Goal: Task Accomplishment & Management: Use online tool/utility

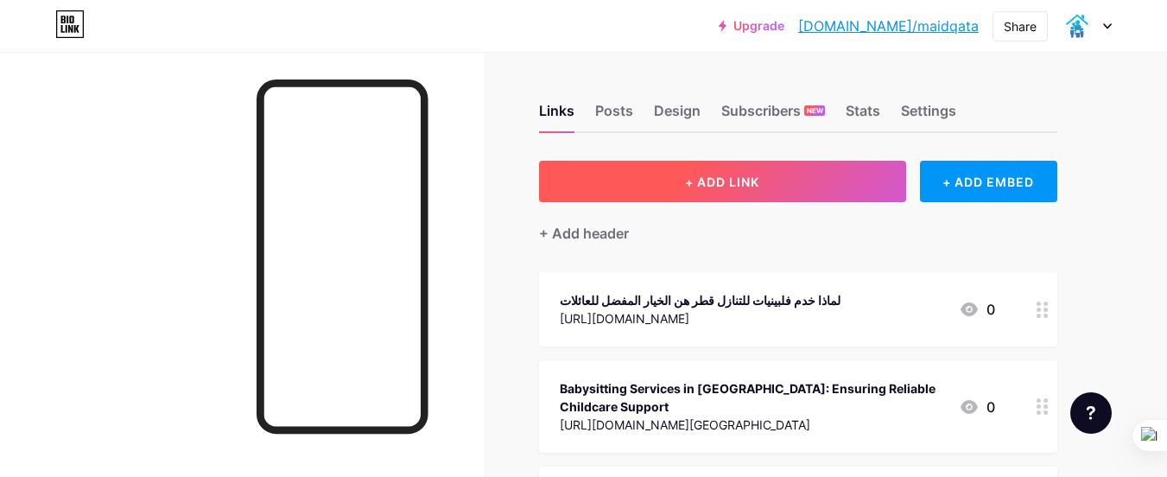
click at [681, 190] on button "+ ADD LINK" at bounding box center [722, 181] width 367 height 41
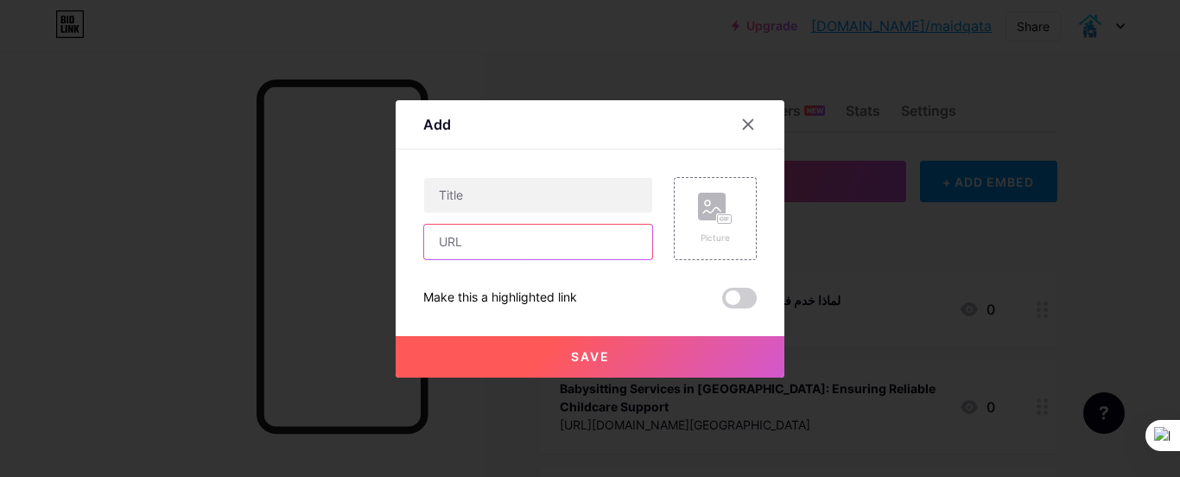
click at [563, 238] on input "text" at bounding box center [538, 242] width 228 height 35
paste input "[URL][DOMAIN_NAME]"
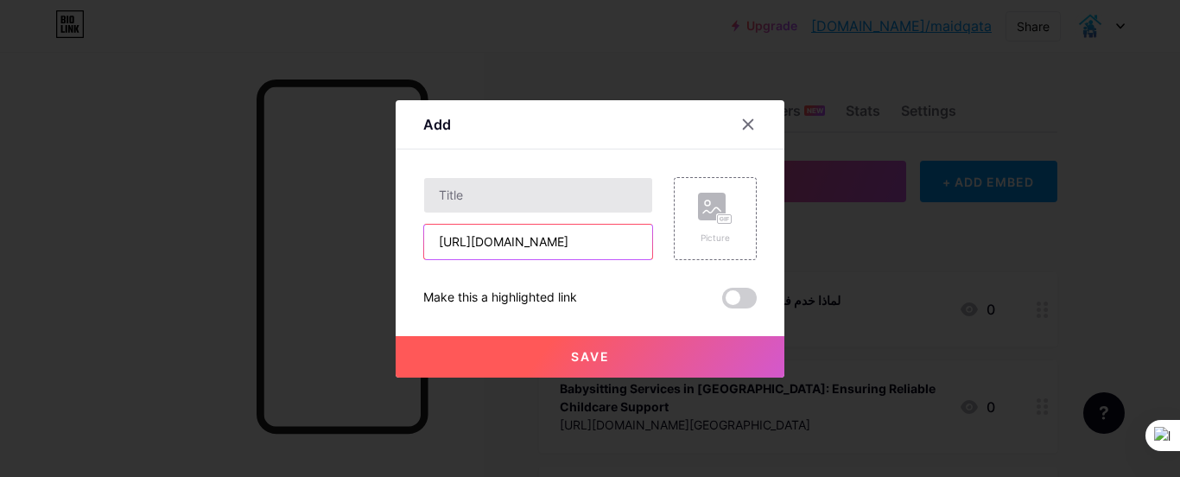
type input "[URL][DOMAIN_NAME]"
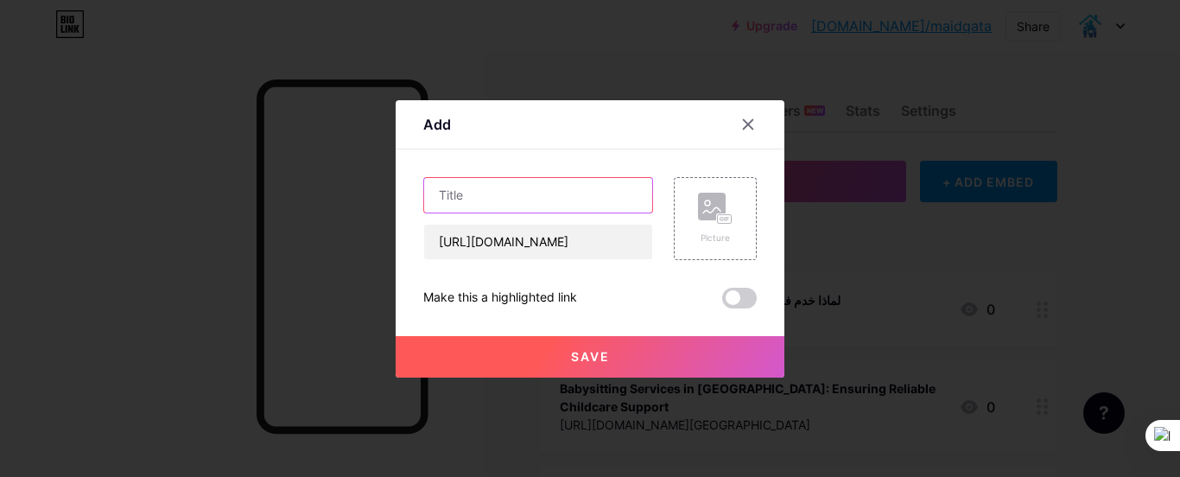
scroll to position [0, 0]
click at [536, 189] on input "text" at bounding box center [538, 195] width 228 height 35
click at [475, 184] on input "text" at bounding box center [538, 195] width 228 height 35
click at [476, 190] on input "text" at bounding box center [538, 195] width 228 height 35
click at [476, 195] on input "text" at bounding box center [538, 195] width 228 height 35
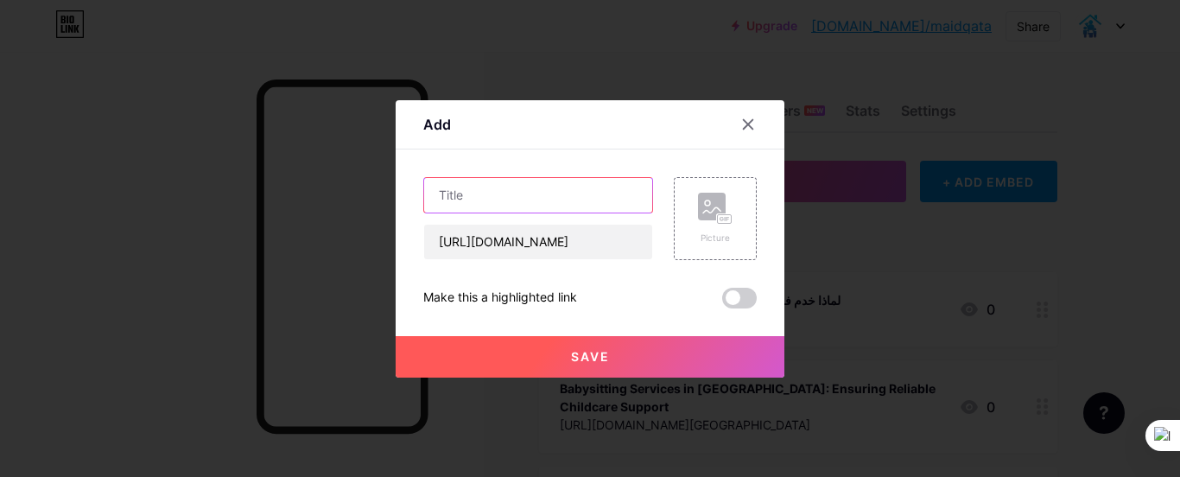
click at [476, 195] on input "text" at bounding box center [538, 195] width 228 height 35
click at [610, 360] on button "Save" at bounding box center [590, 356] width 389 height 41
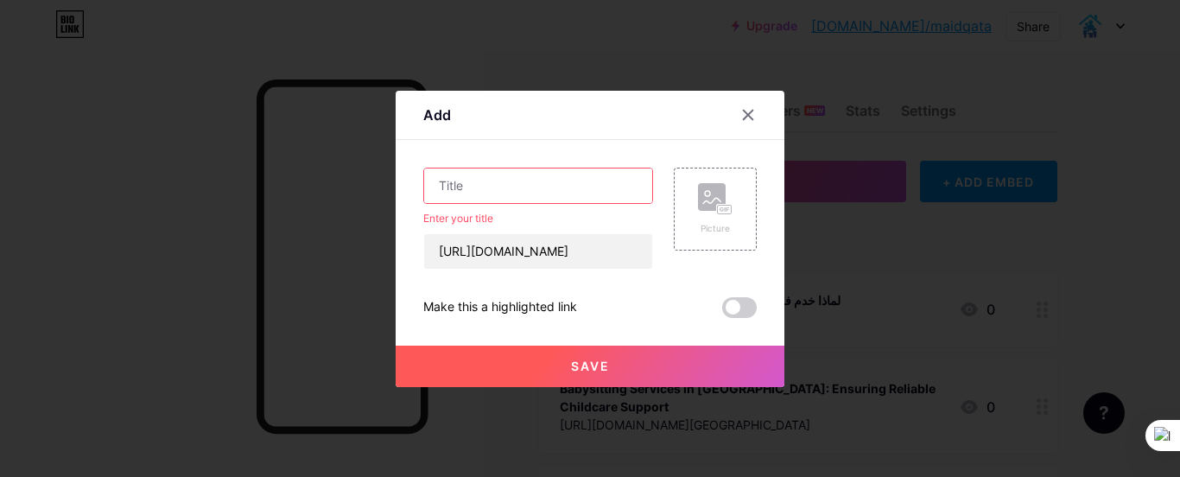
click at [521, 183] on input "text" at bounding box center [538, 185] width 228 height 35
click at [540, 193] on input "text" at bounding box center [538, 185] width 228 height 35
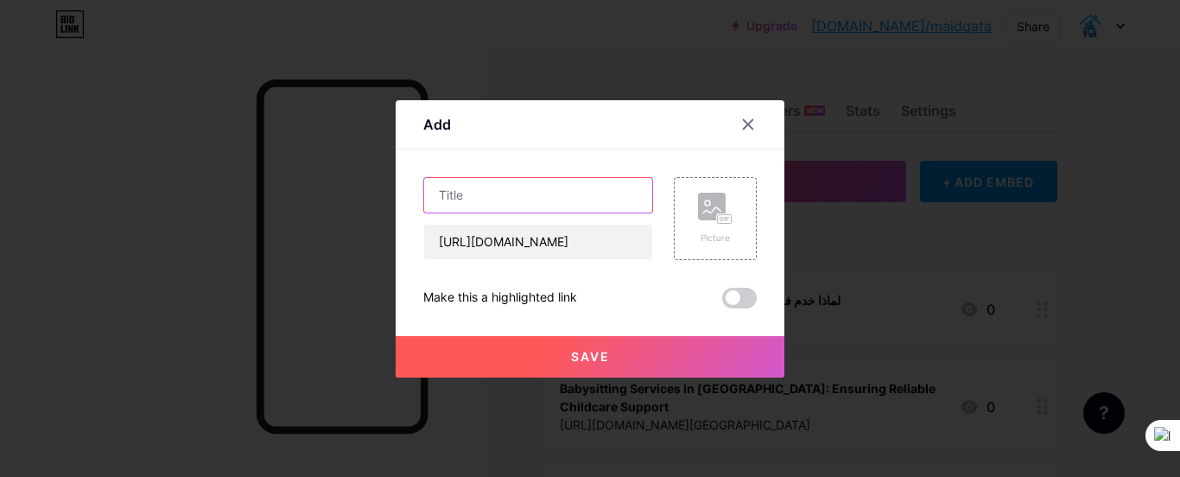
click at [540, 192] on input "text" at bounding box center [538, 195] width 228 height 35
paste input "v"
type input "v"
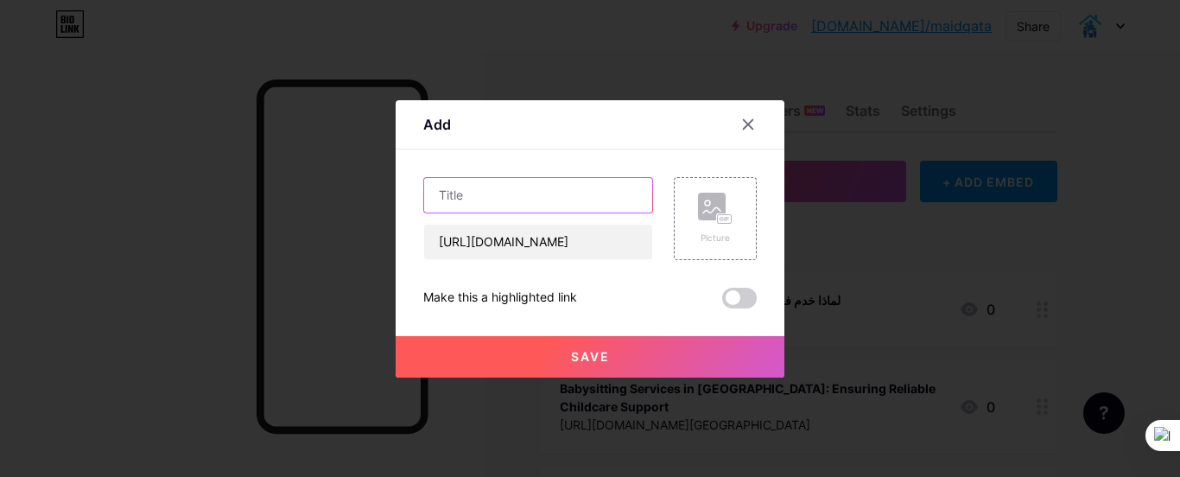
click at [454, 188] on input "text" at bounding box center [538, 195] width 228 height 35
paste input ""خادمة في [GEOGRAPHIC_DATA] – خدمة موثوقة لتنظيف منزلك ورعاية أسرتك""
type input ""خادمة في [GEOGRAPHIC_DATA] – خدمة موثوقة لتنظيف منزلك ورعاية أسرتك"
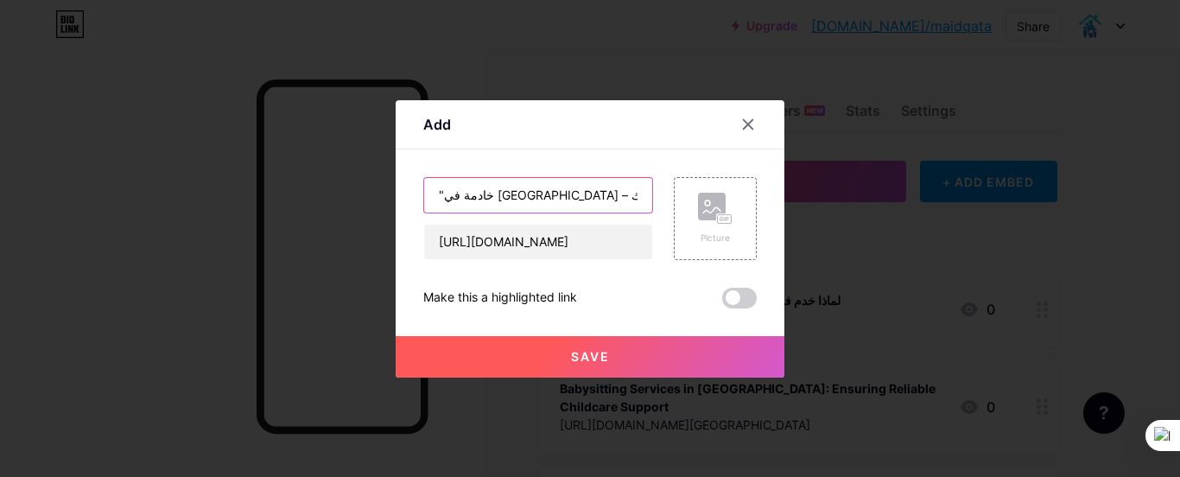
select select "en"
select select "es"
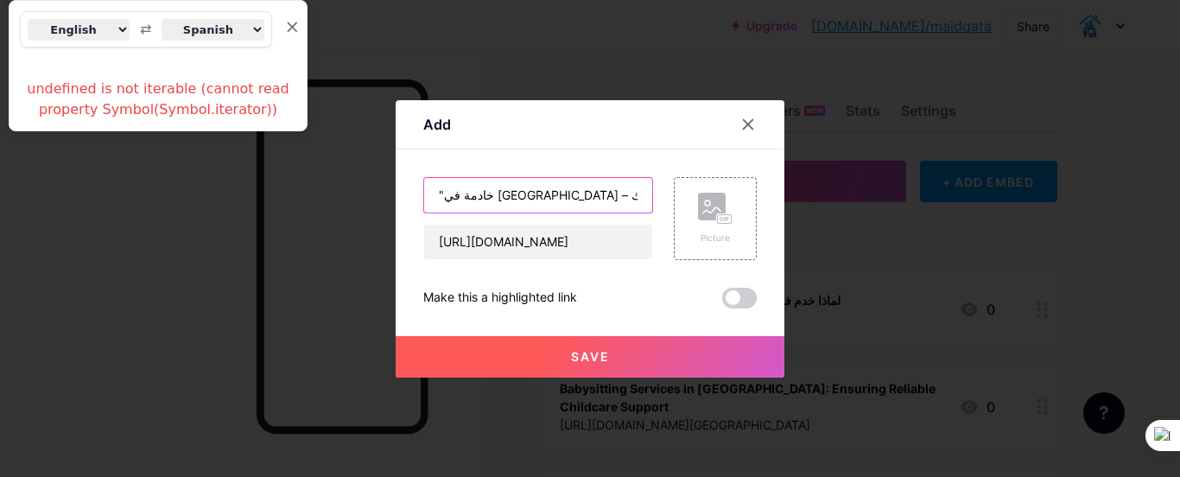
type input ""خادمة في [GEOGRAPHIC_DATA] – خدمة موثوقة لتنظيف منزلك ورعاية أسرتك"
click at [284, 26] on button "×" at bounding box center [286, 28] width 28 height 28
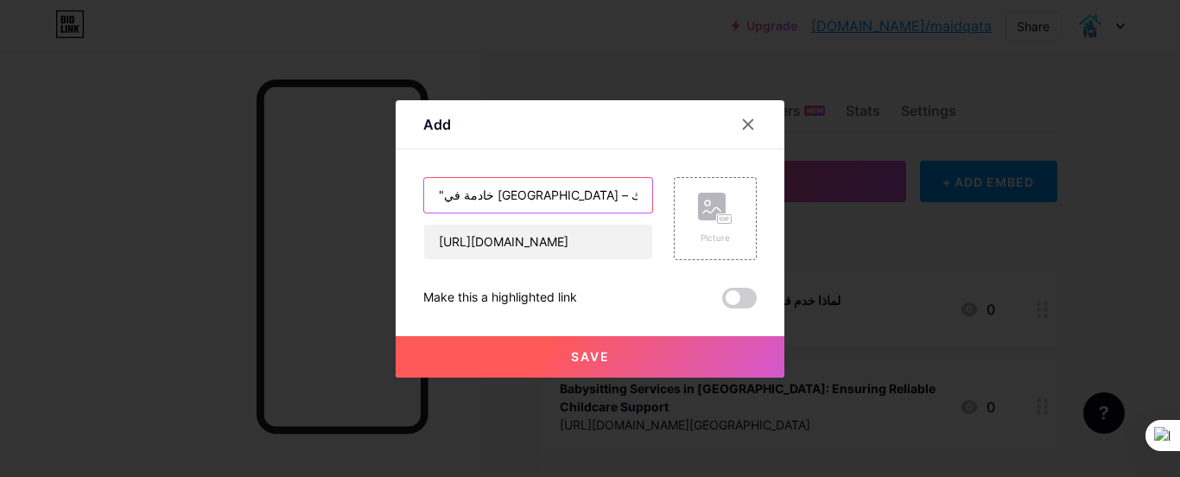
click at [472, 197] on input ""خادمة في [GEOGRAPHIC_DATA] – خدمة موثوقة لتنظيف منزلك ورعاية أسرتك" at bounding box center [538, 195] width 228 height 35
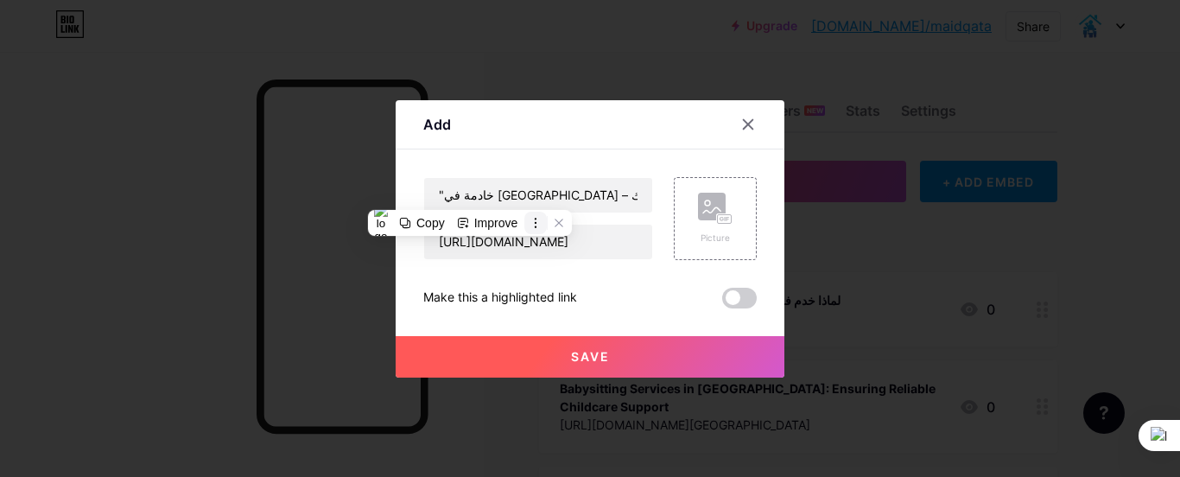
click at [536, 220] on icon at bounding box center [536, 223] width 12 height 12
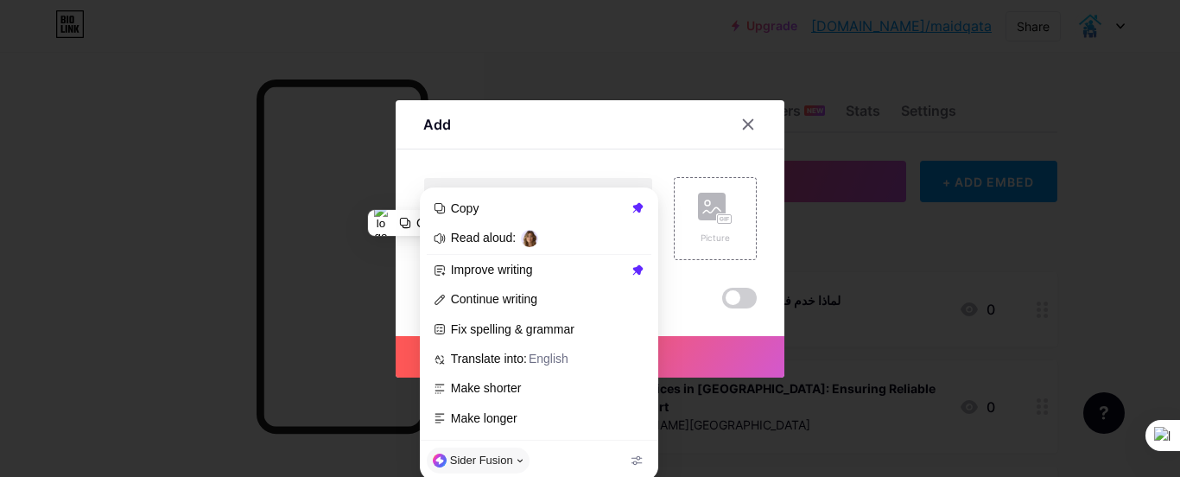
drag, startPoint x: 681, startPoint y: 156, endPoint x: 671, endPoint y: 164, distance: 12.8
click at [681, 156] on div "Content YouTube Play YouTube video without leaving your page. ADD Vimeo Play Vi…" at bounding box center [590, 228] width 334 height 159
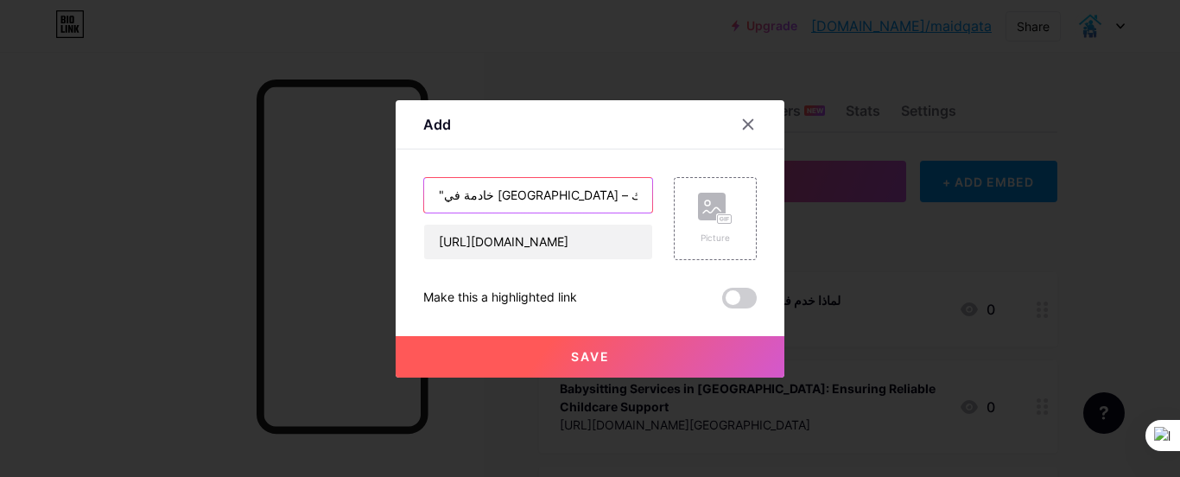
click at [558, 190] on input ""خادمة في [GEOGRAPHIC_DATA] – خدمة موثوقة لتنظيف منزلك ورعاية أسرتك" at bounding box center [538, 195] width 228 height 35
click at [559, 191] on input ""خادمة في [GEOGRAPHIC_DATA] – خدمة موثوقة لتنظيف منزلك ورعاية أسرتك" at bounding box center [538, 195] width 228 height 35
click at [448, 194] on input "text" at bounding box center [538, 195] width 228 height 35
click at [448, 193] on input "text" at bounding box center [538, 195] width 228 height 35
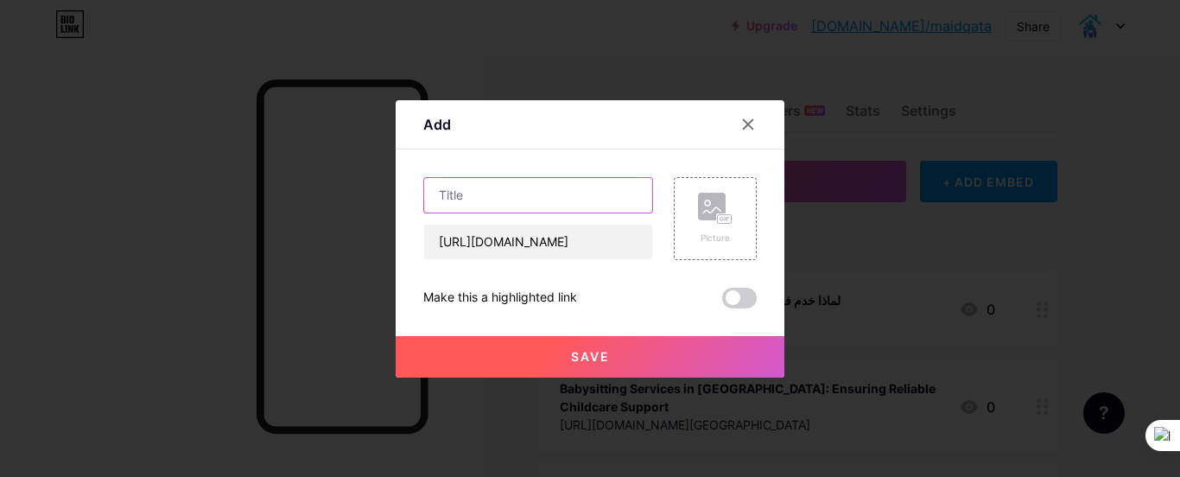
click at [449, 194] on input "text" at bounding box center [538, 195] width 228 height 35
paste input "v"
type input "v"
click at [604, 355] on button "Save" at bounding box center [590, 356] width 389 height 41
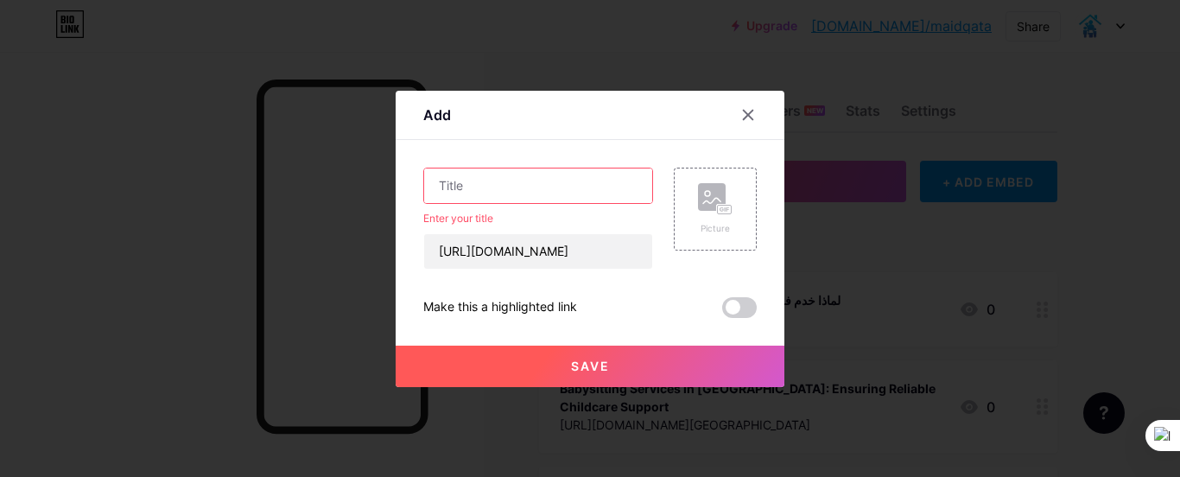
click at [601, 355] on button "Save" at bounding box center [590, 366] width 389 height 41
click at [728, 313] on span at bounding box center [739, 307] width 35 height 21
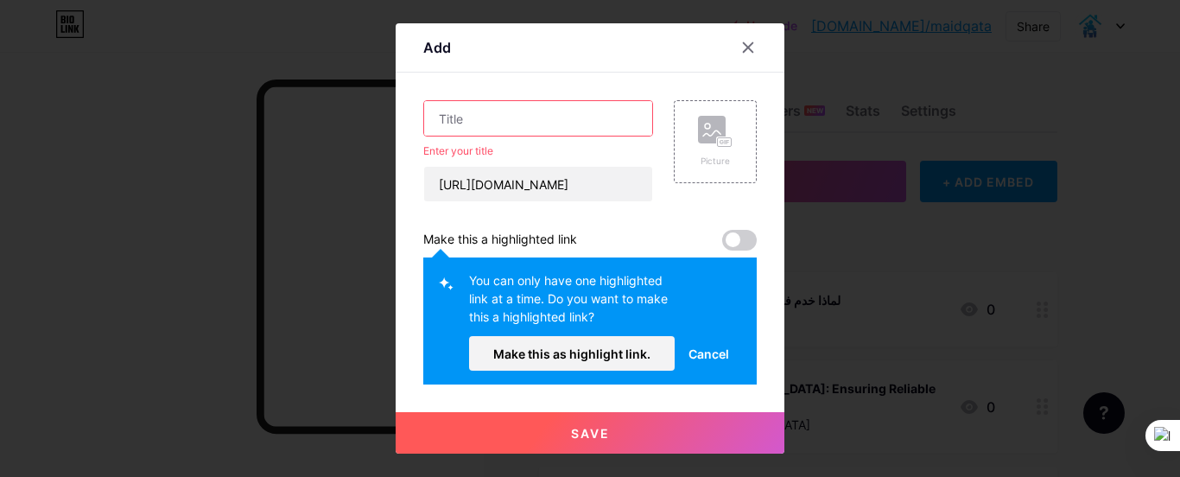
click at [740, 243] on span at bounding box center [739, 240] width 35 height 21
click at [435, 112] on input "text" at bounding box center [538, 118] width 228 height 35
paste input "يبدو أنك لم تحدد النص الذي تريد إنشاء العنوان له. ما هو الموضوع أو الفكرة التي …"
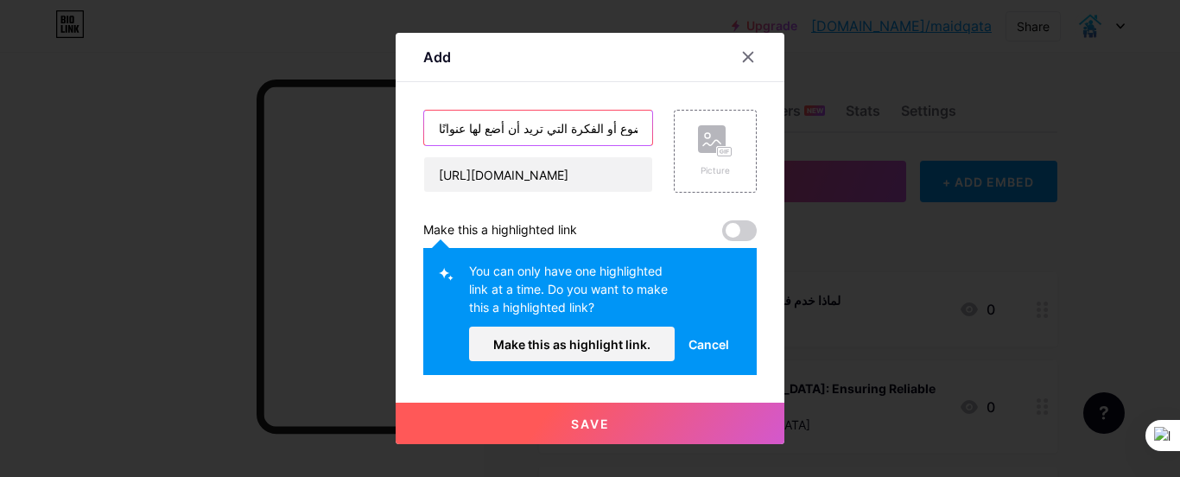
scroll to position [0, 306]
type input "يبدو أنك لم تحدد النص الذي تريد إنشاء العنوان له. ما هو الموضوع أو الفكرة التي …"
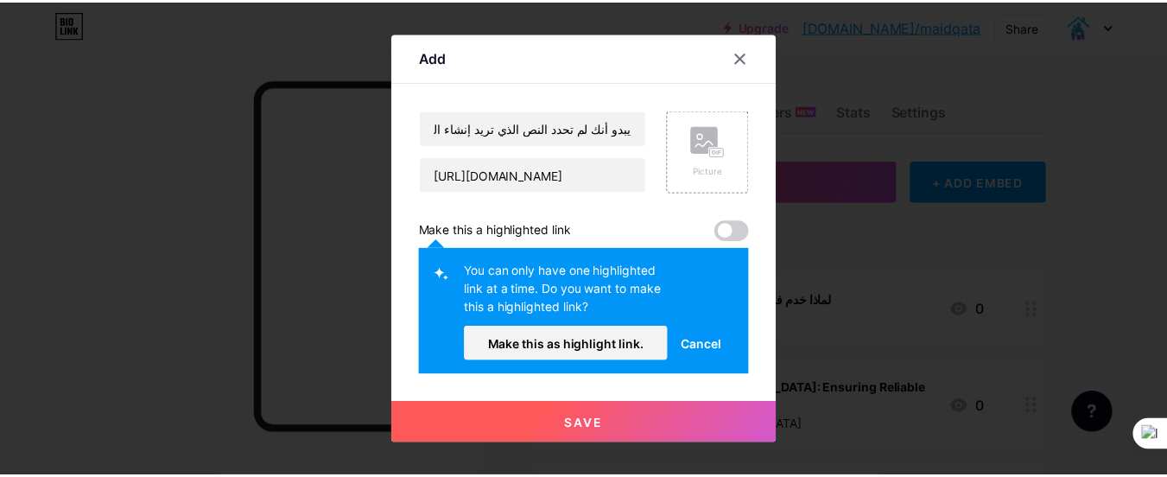
scroll to position [0, 0]
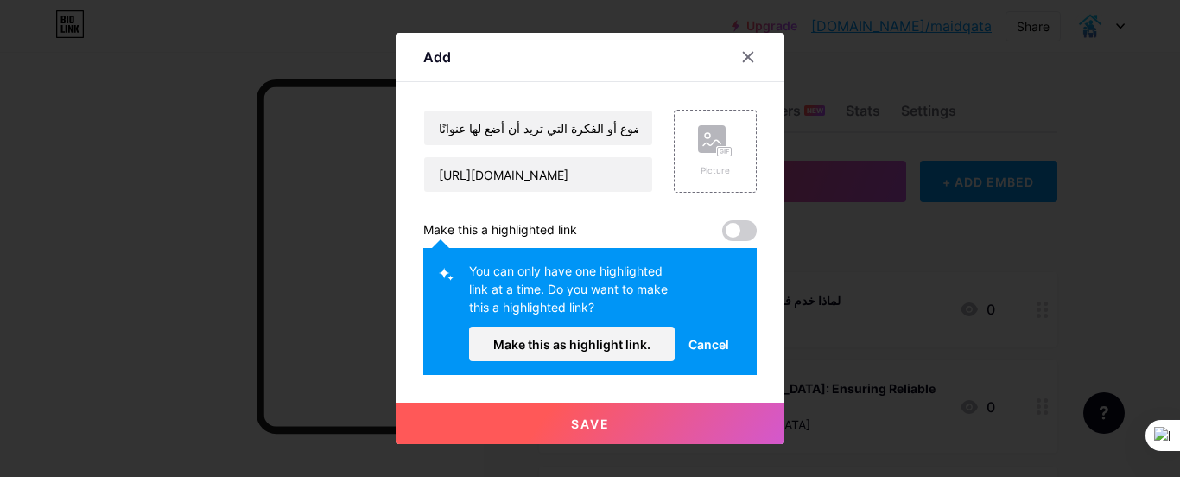
click at [696, 234] on div "Make this a highlighted link" at bounding box center [590, 230] width 334 height 21
click at [644, 426] on button "Save" at bounding box center [590, 423] width 389 height 41
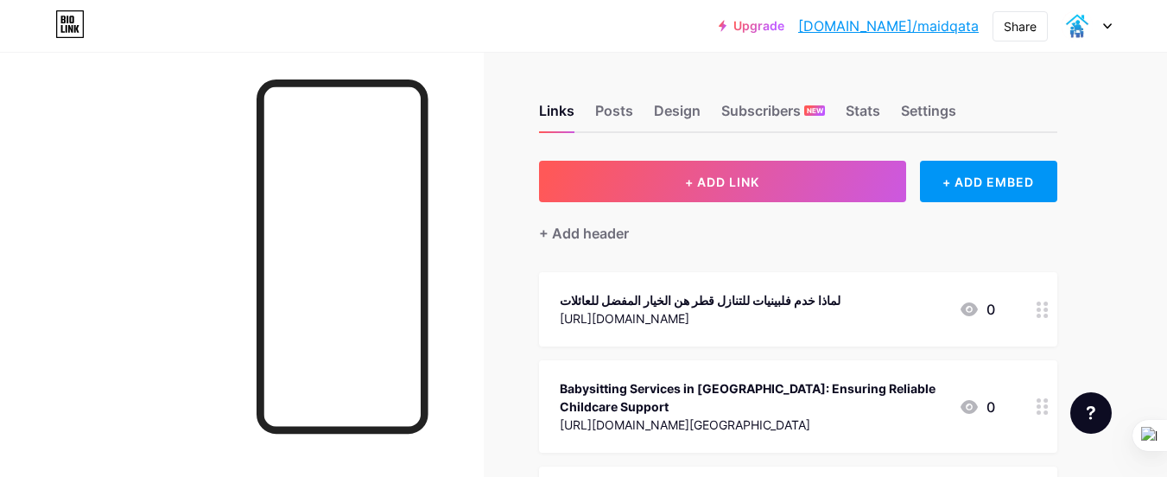
click at [1043, 317] on div at bounding box center [1042, 309] width 29 height 74
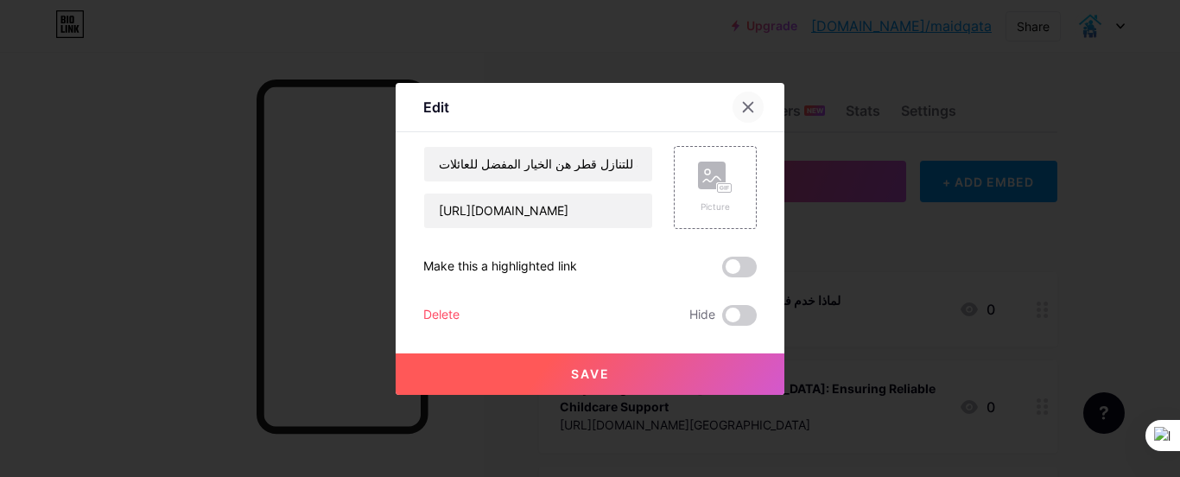
click at [745, 103] on icon at bounding box center [748, 107] width 14 height 14
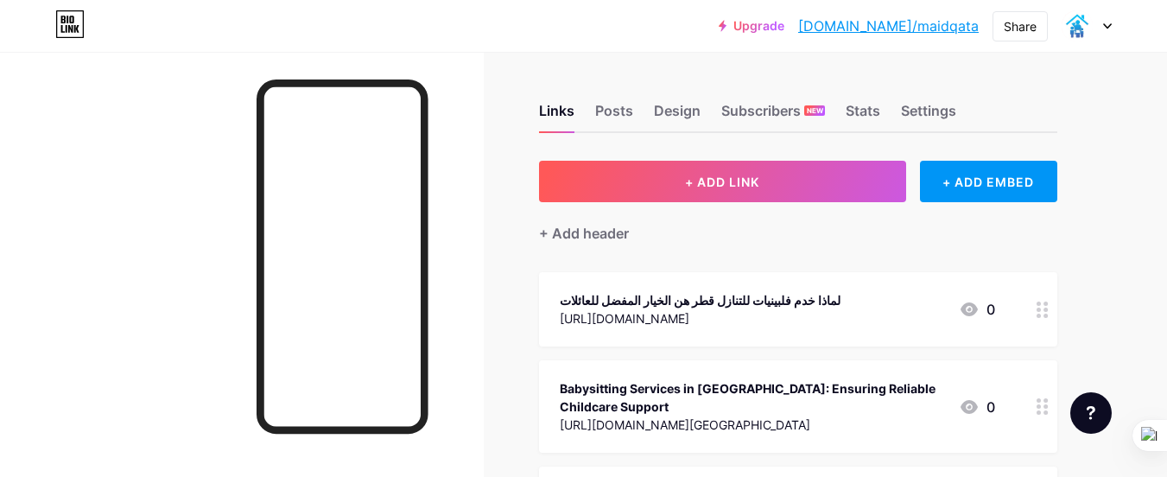
click at [1018, 32] on div "Share" at bounding box center [1020, 26] width 33 height 18
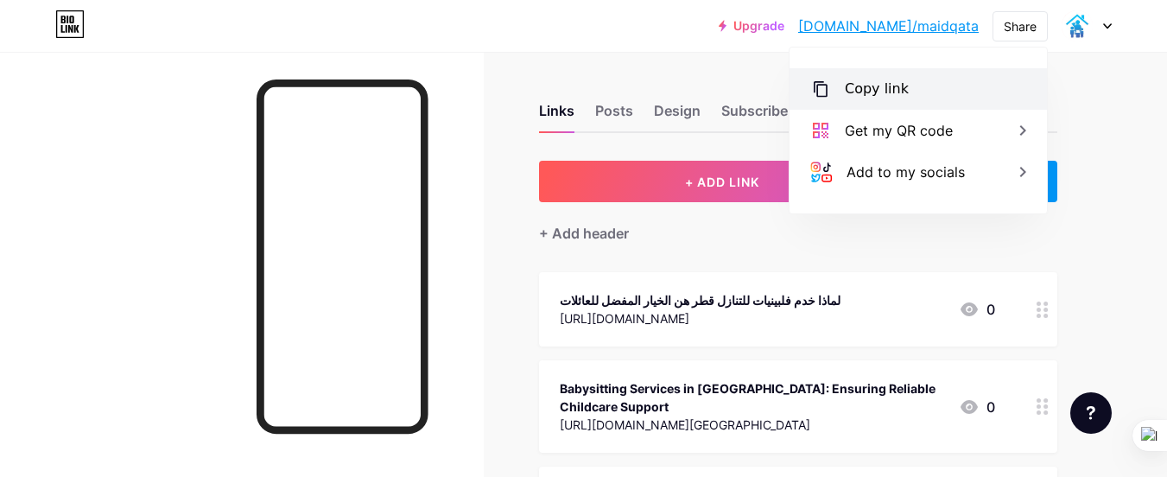
click at [928, 99] on div "Copy link" at bounding box center [918, 88] width 257 height 41
